Goal: Ask a question

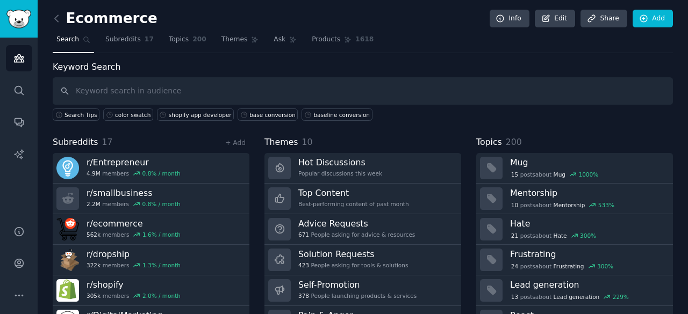
scroll to position [54, 0]
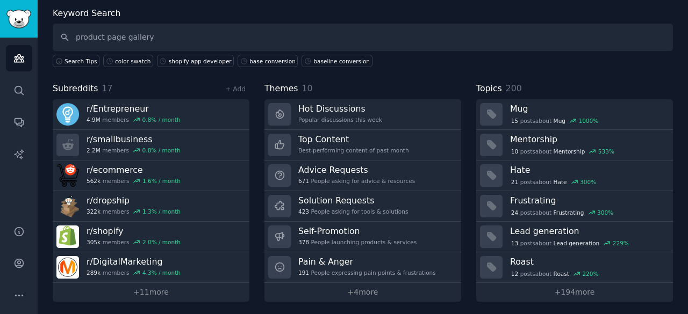
type input "product page gallery"
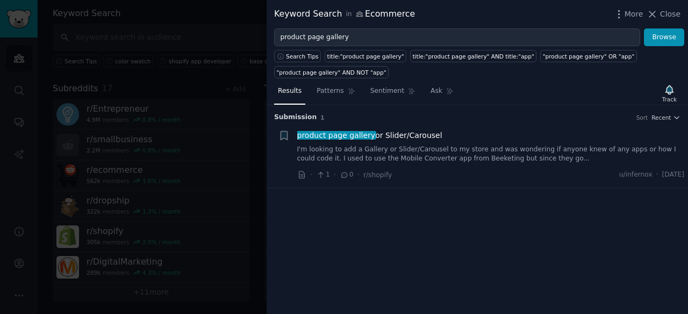
click at [592, 148] on link "I'm looking to add a Gallery or Slider/Carousel to my store and was wondering i…" at bounding box center [490, 154] width 387 height 19
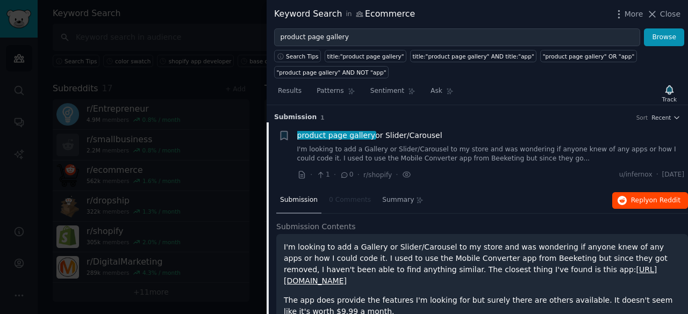
scroll to position [17, 0]
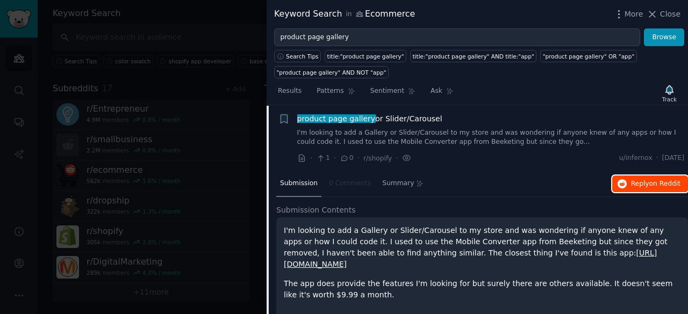
click at [640, 181] on span "Reply on Reddit" at bounding box center [655, 184] width 49 height 10
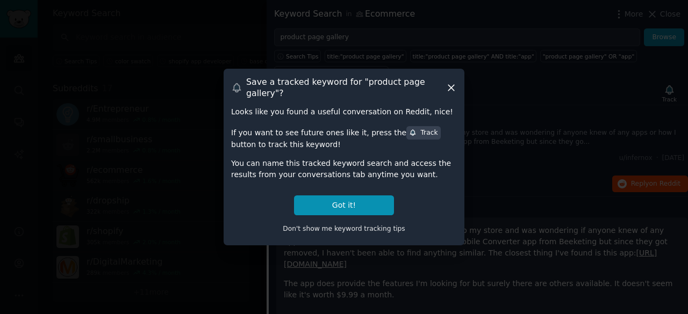
click at [448, 87] on icon at bounding box center [450, 87] width 11 height 11
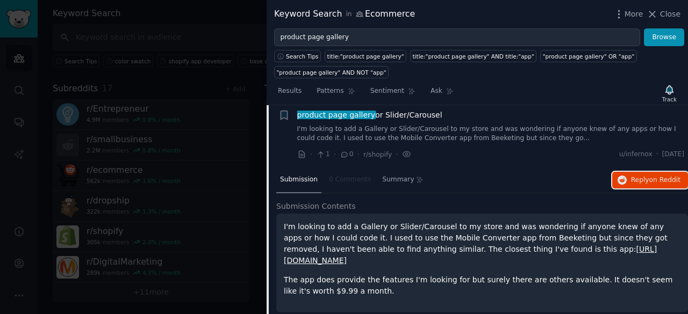
scroll to position [0, 0]
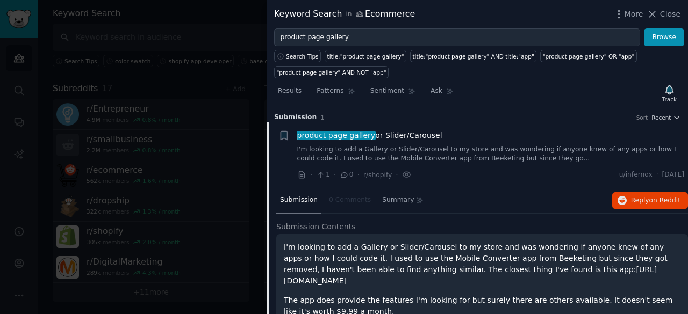
click at [462, 150] on link "I'm looking to add a Gallery or Slider/Carousel to my store and was wondering i…" at bounding box center [490, 154] width 387 height 19
